Goal: Book appointment/travel/reservation

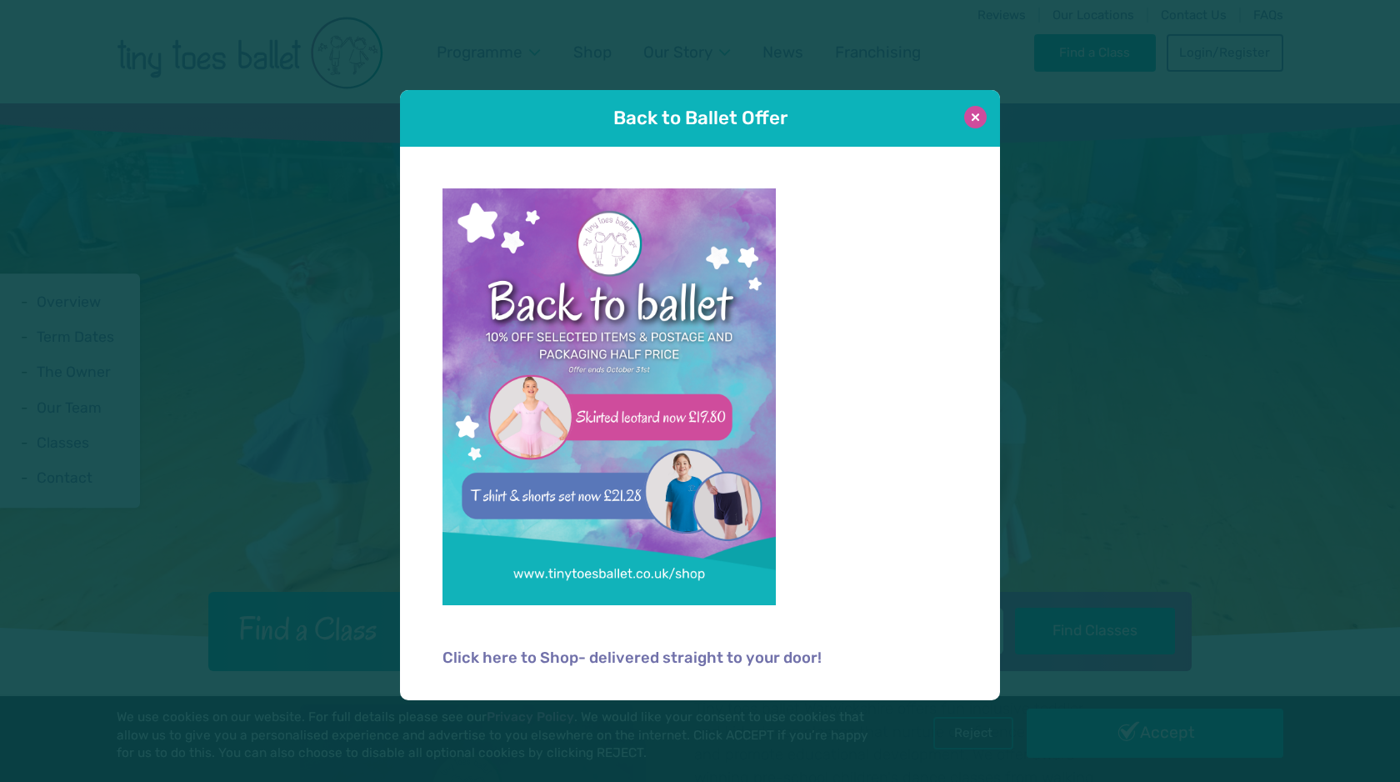
click at [977, 112] on button at bounding box center [975, 117] width 22 height 22
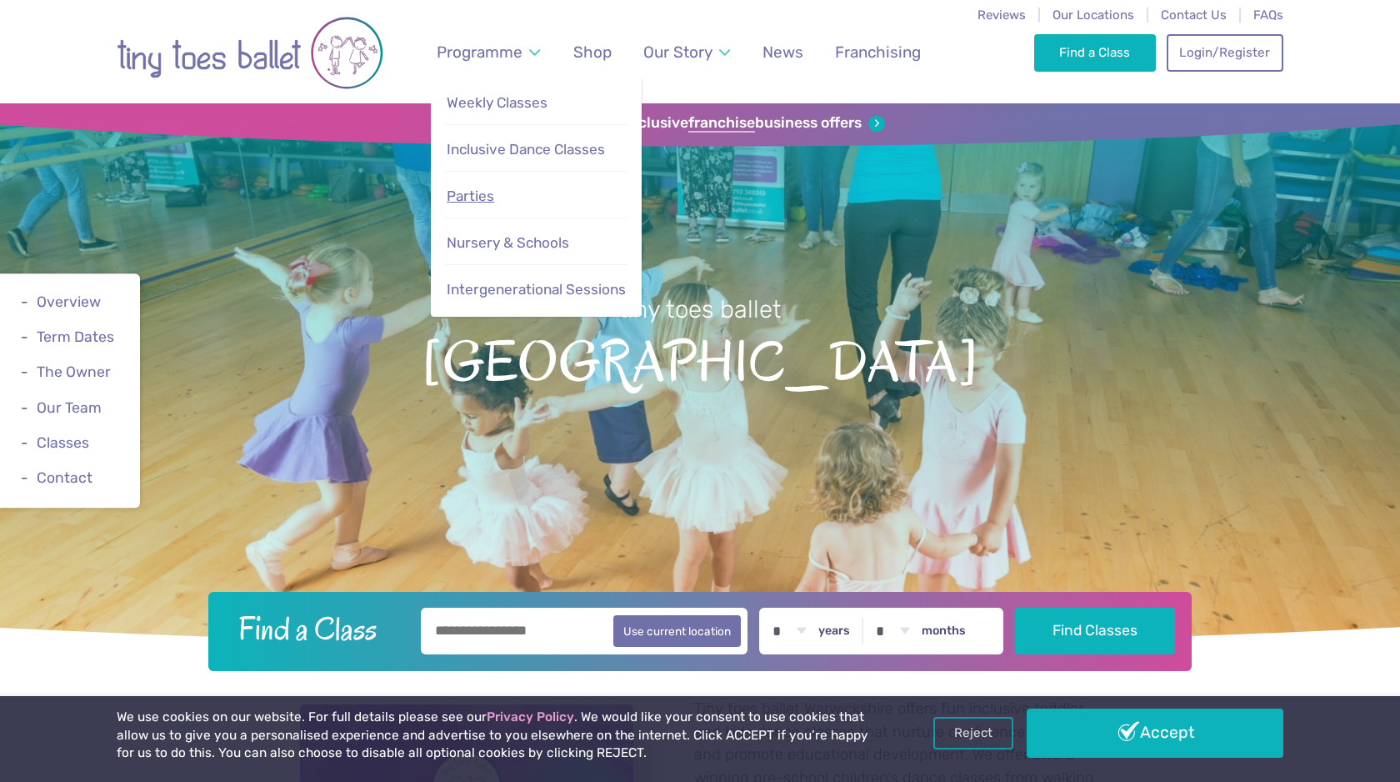
click at [479, 192] on span "Parties" at bounding box center [470, 195] width 47 height 17
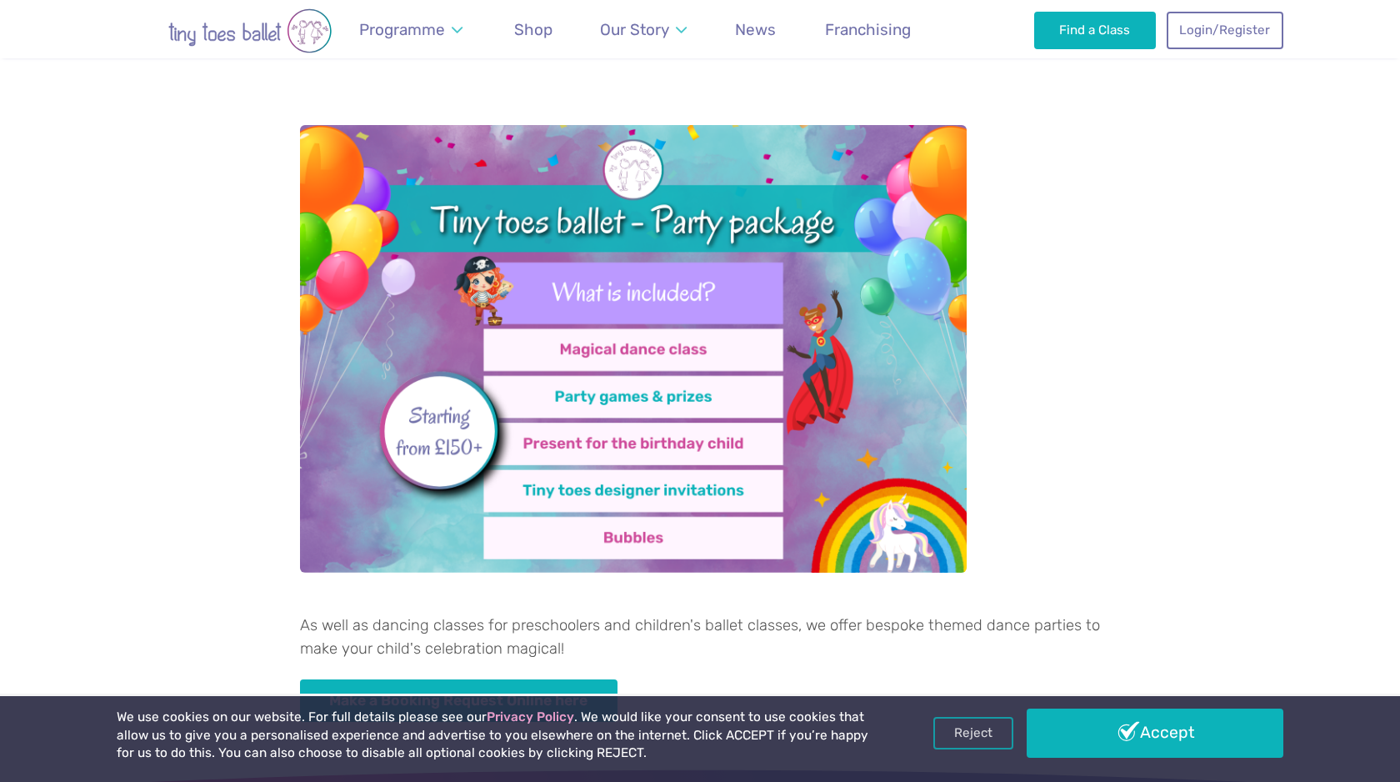
scroll to position [594, 0]
click at [649, 352] on img at bounding box center [633, 347] width 667 height 447
click at [620, 394] on img at bounding box center [633, 347] width 667 height 447
click at [607, 447] on img at bounding box center [633, 347] width 667 height 447
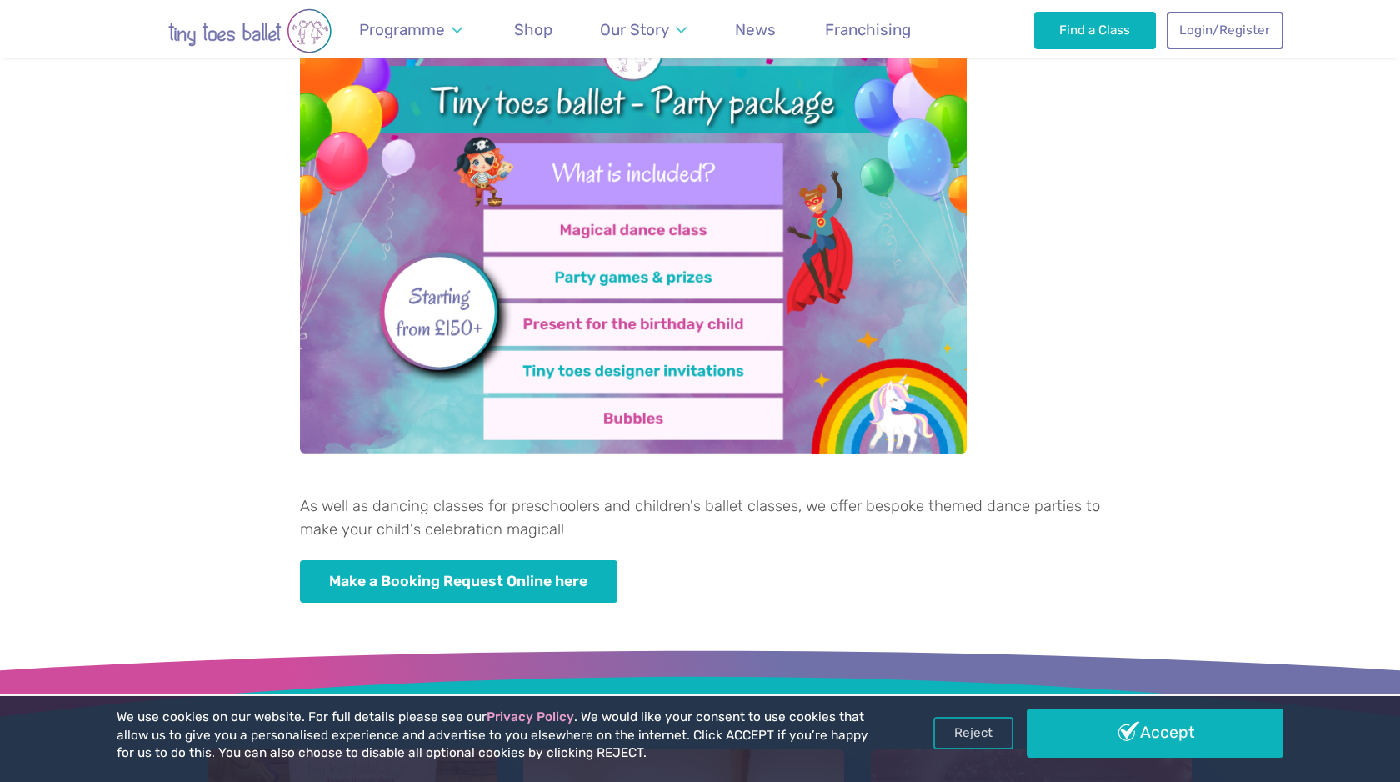
scroll to position [784, 0]
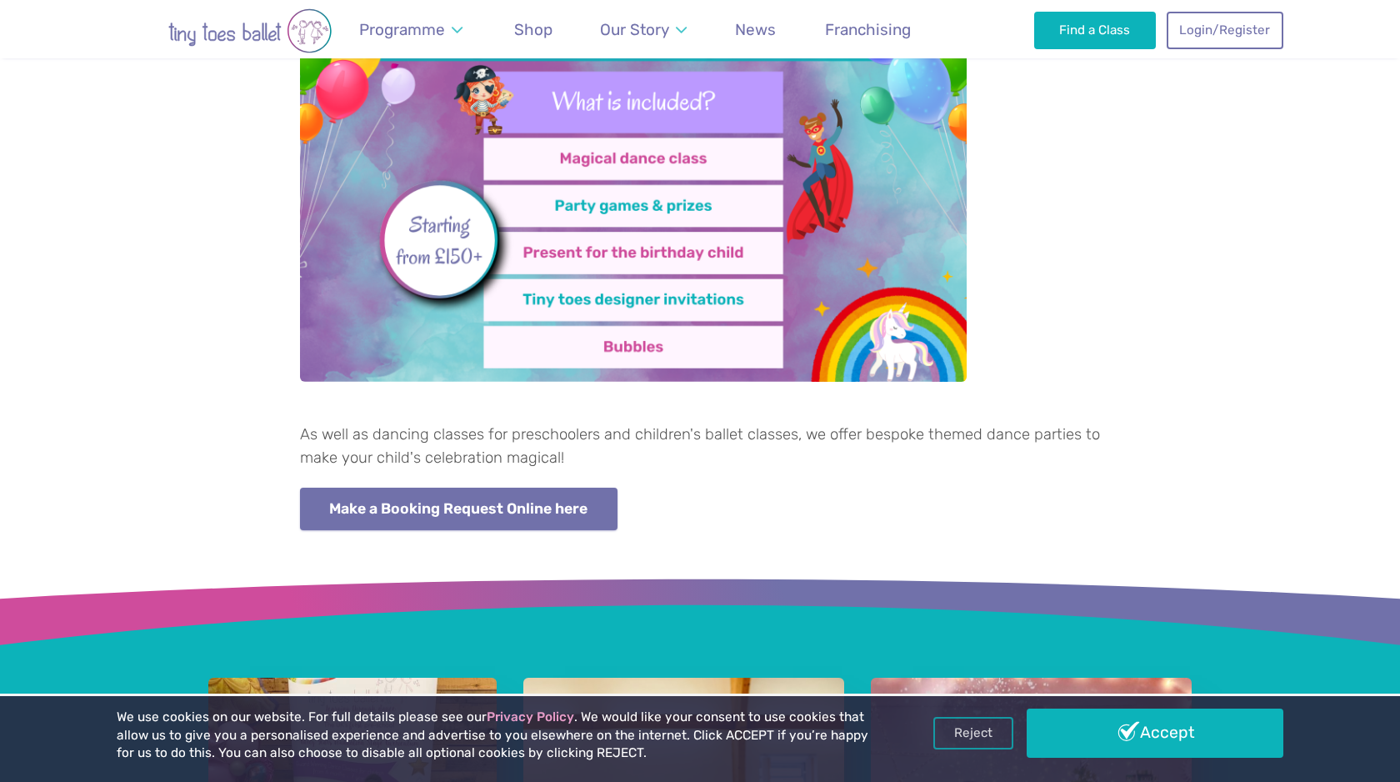
click at [530, 498] on link "Make a Booking Request Online here" at bounding box center [458, 508] width 317 height 42
